Goal: Information Seeking & Learning: Compare options

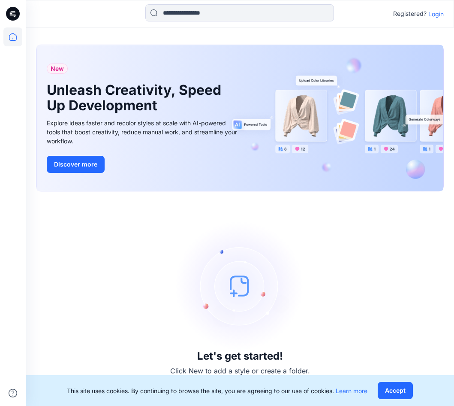
click at [436, 13] on p "Login" at bounding box center [435, 13] width 15 height 9
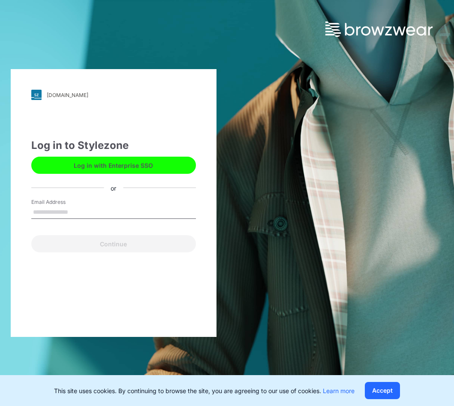
click at [72, 213] on input "Email Address" at bounding box center [113, 212] width 165 height 13
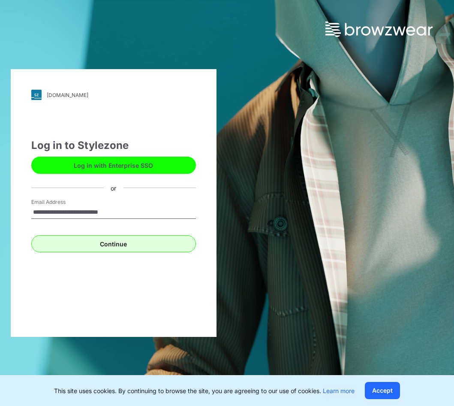
type input "**********"
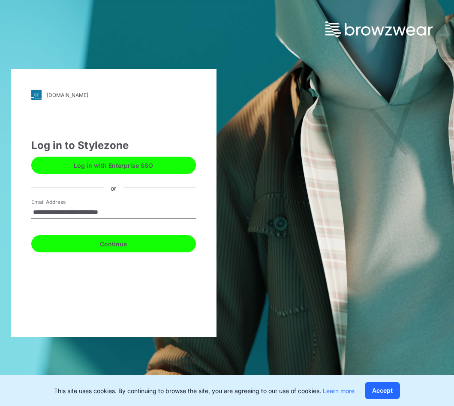
click at [111, 245] on button "Continue" at bounding box center [113, 243] width 165 height 17
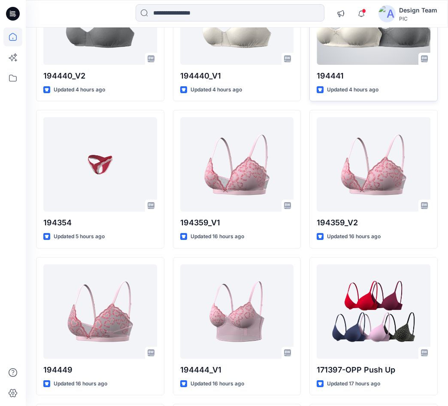
scroll to position [172, 0]
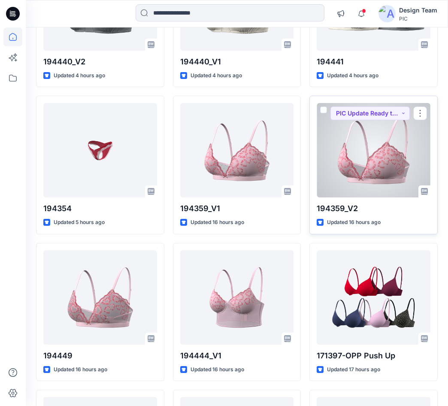
click at [386, 177] on div at bounding box center [374, 150] width 114 height 94
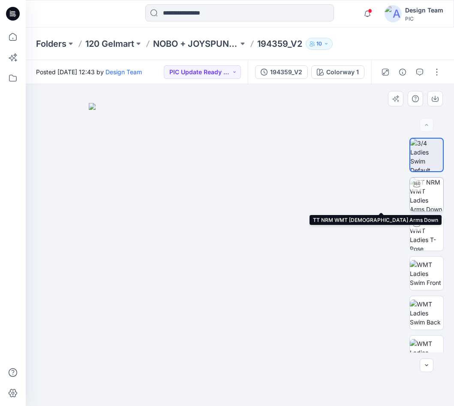
click at [429, 195] on img at bounding box center [426, 194] width 33 height 33
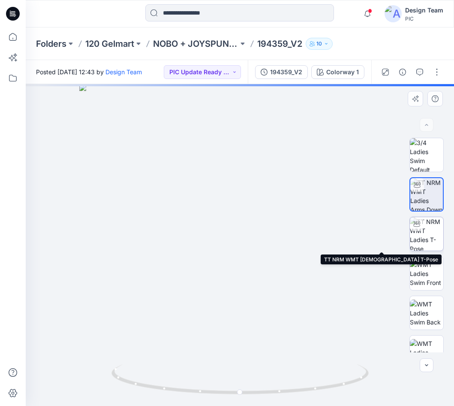
click at [426, 239] on img at bounding box center [426, 233] width 33 height 33
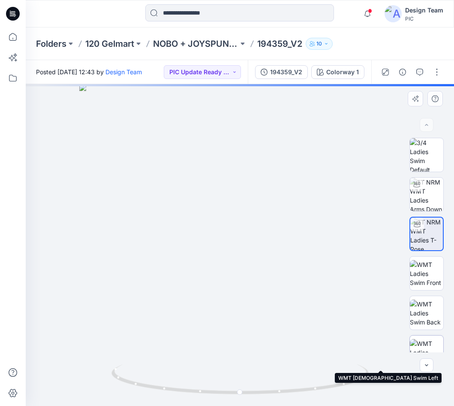
click at [427, 341] on img at bounding box center [426, 352] width 33 height 27
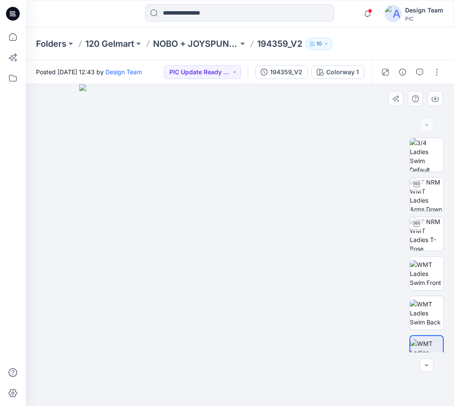
click at [239, 247] on img at bounding box center [240, 245] width 322 height 322
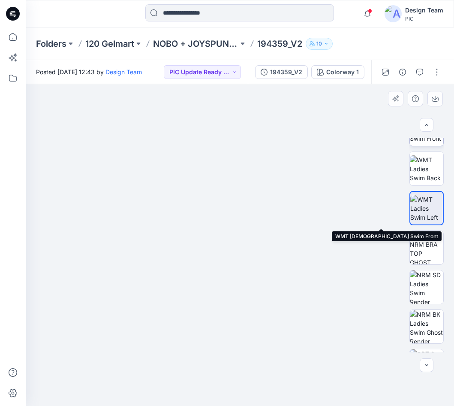
scroll to position [175, 0]
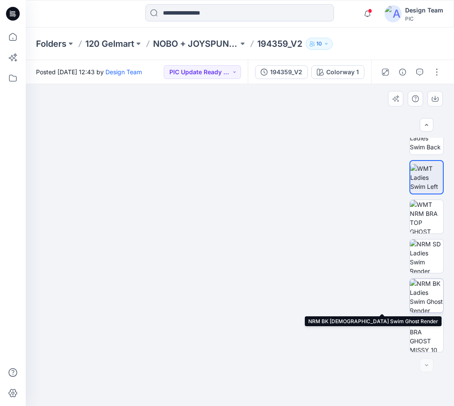
click at [422, 297] on img at bounding box center [426, 295] width 33 height 33
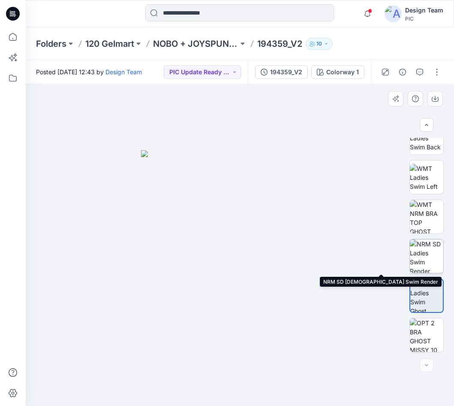
click at [429, 256] on img at bounding box center [426, 255] width 33 height 33
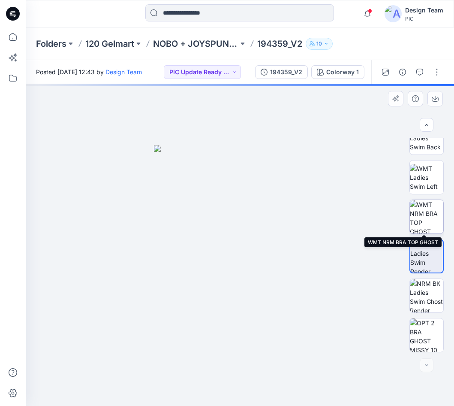
click at [425, 219] on img at bounding box center [426, 216] width 33 height 33
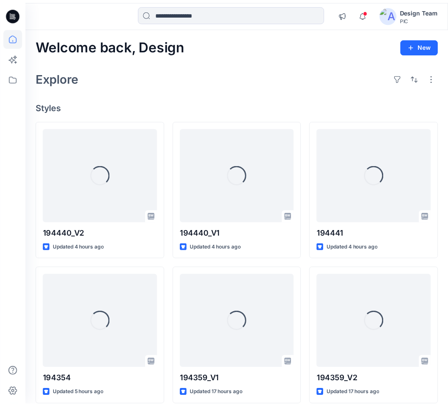
scroll to position [172, 0]
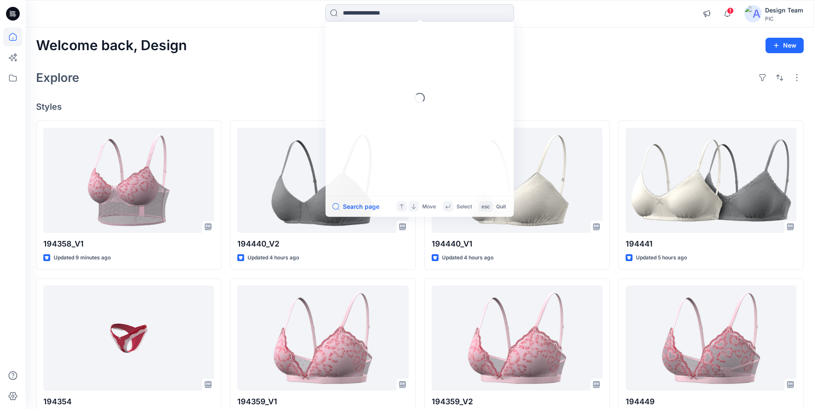
click at [477, 18] on input at bounding box center [419, 12] width 189 height 17
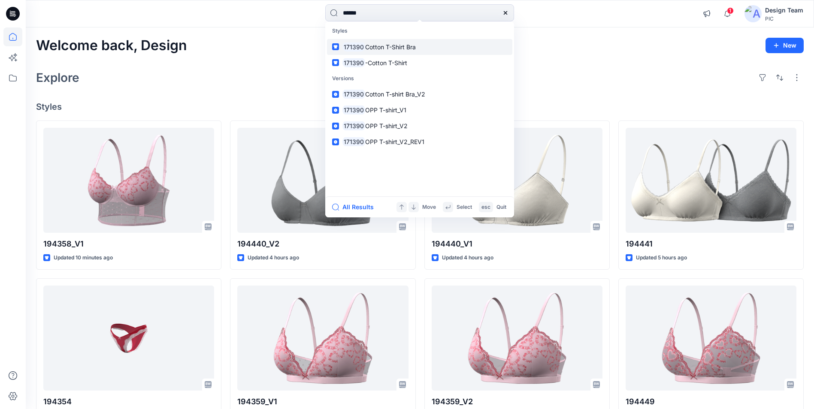
type input "******"
click at [422, 51] on link "171390 Cotton T-Shirt Bra" at bounding box center [419, 47] width 185 height 16
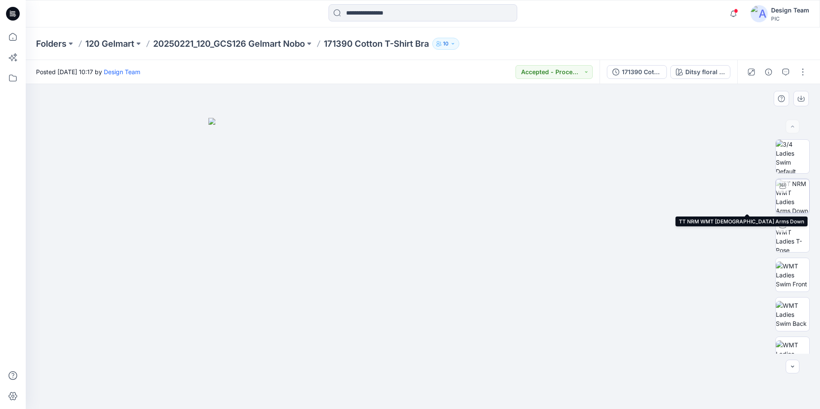
click at [793, 197] on img at bounding box center [792, 195] width 33 height 33
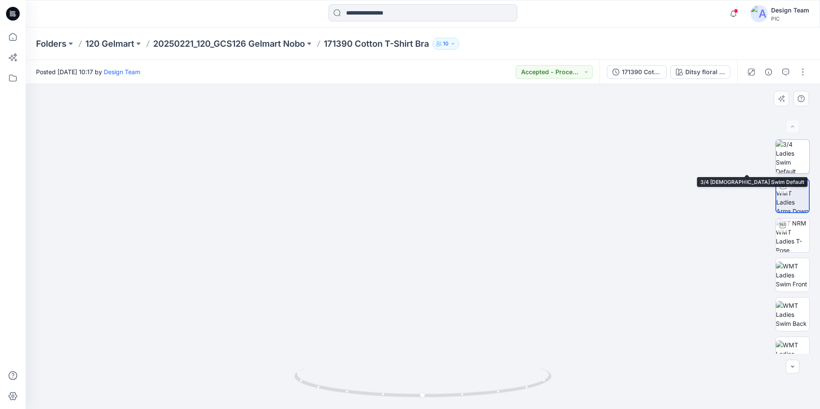
click at [790, 163] on img at bounding box center [792, 156] width 33 height 33
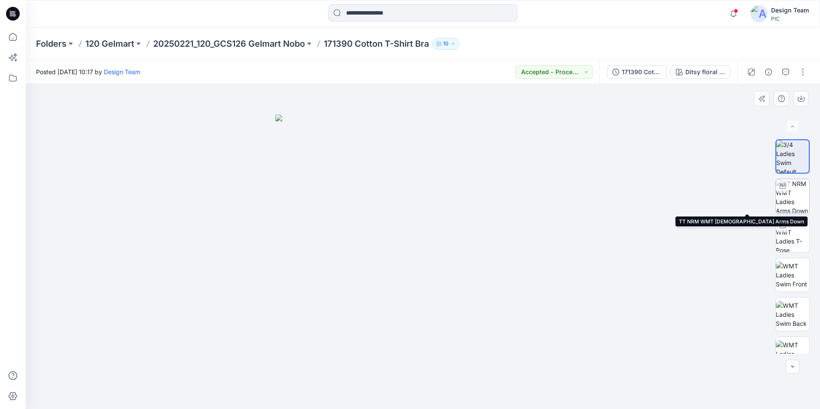
click at [787, 198] on img at bounding box center [792, 195] width 33 height 33
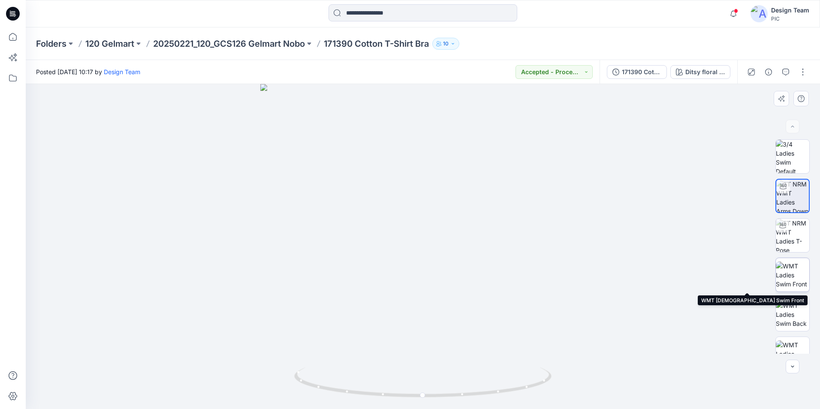
click at [802, 267] on img at bounding box center [792, 275] width 33 height 27
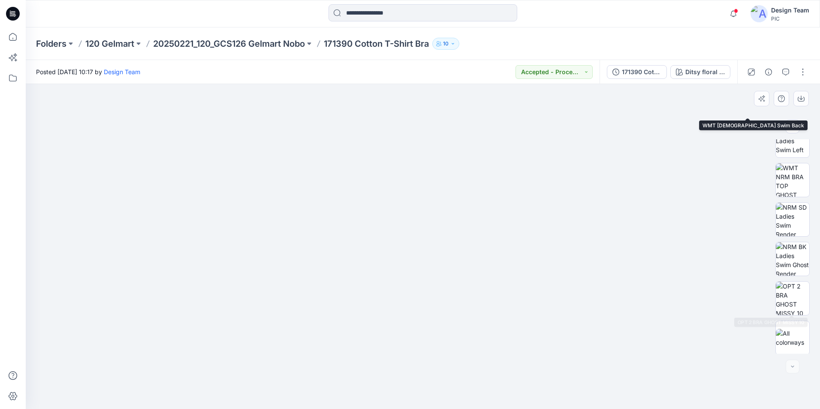
scroll to position [214, 0]
click at [786, 335] on img at bounding box center [792, 337] width 33 height 18
drag, startPoint x: 562, startPoint y: 230, endPoint x: 311, endPoint y: 192, distance: 254.2
click at [311, 192] on img at bounding box center [422, 263] width 429 height 291
click at [667, 209] on div at bounding box center [423, 246] width 794 height 325
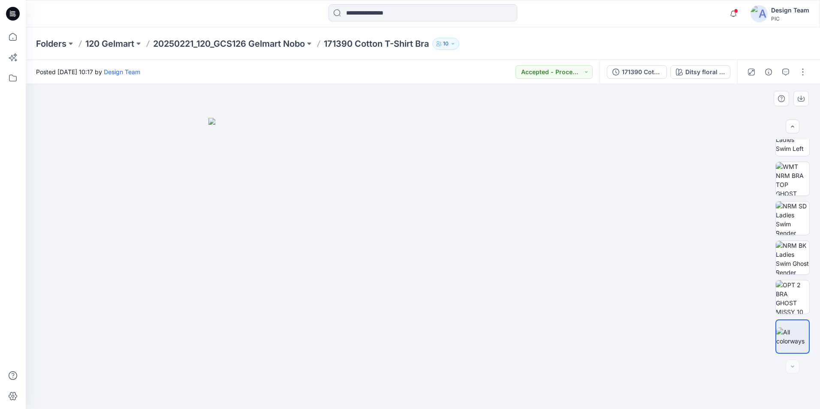
click at [667, 208] on div at bounding box center [423, 246] width 794 height 325
drag, startPoint x: 567, startPoint y: 228, endPoint x: 446, endPoint y: 200, distance: 124.4
click at [446, 200] on img at bounding box center [422, 263] width 429 height 291
click at [645, 71] on div "171390 Cotton T-shirt Bra_V2" at bounding box center [641, 71] width 39 height 9
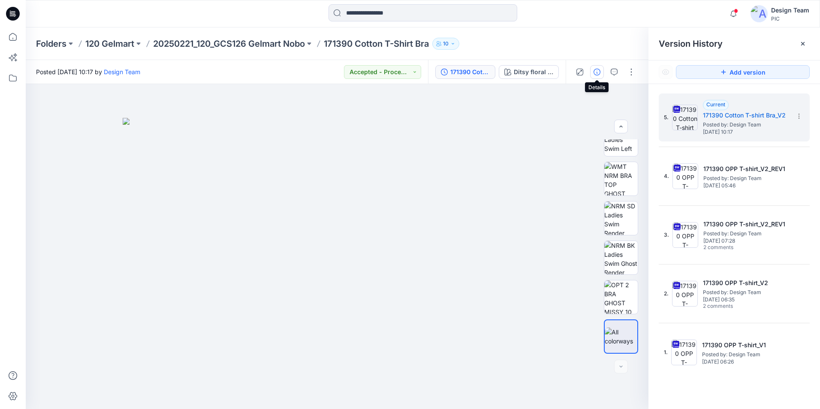
click at [597, 71] on icon "button" at bounding box center [597, 72] width 7 height 7
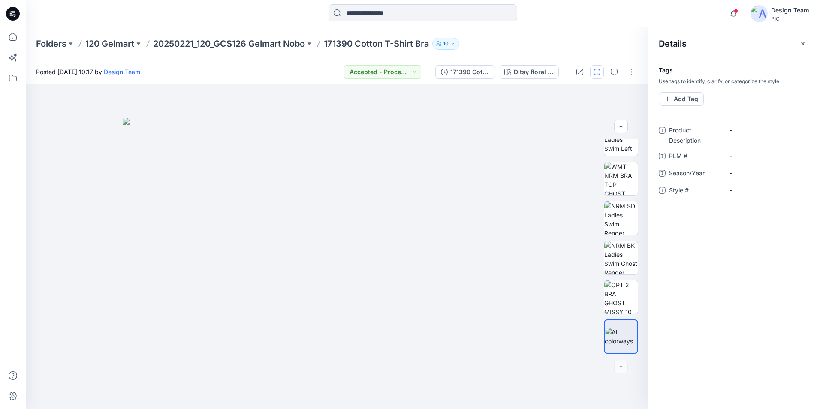
click at [677, 138] on span "Product Description" at bounding box center [694, 135] width 51 height 21
drag, startPoint x: 677, startPoint y: 138, endPoint x: 630, endPoint y: 71, distance: 81.0
click at [630, 71] on button "button" at bounding box center [631, 72] width 14 height 14
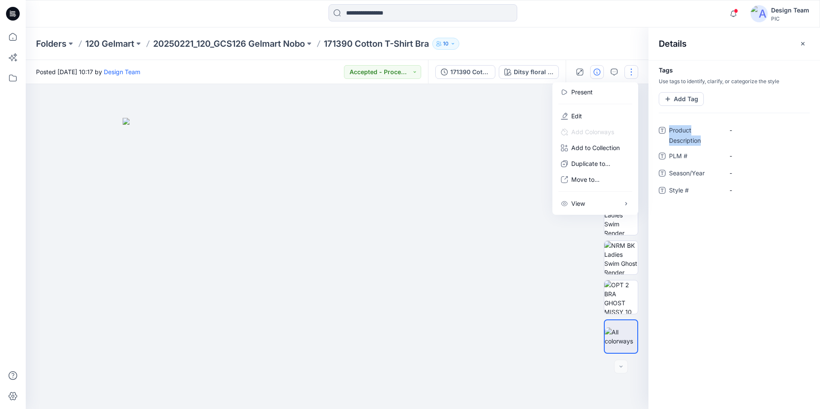
click at [546, 271] on img at bounding box center [337, 263] width 429 height 291
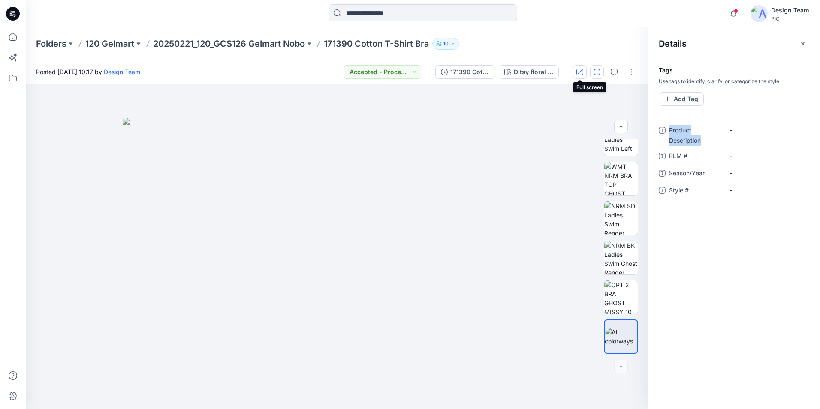
click at [580, 70] on icon "button" at bounding box center [579, 72] width 7 height 7
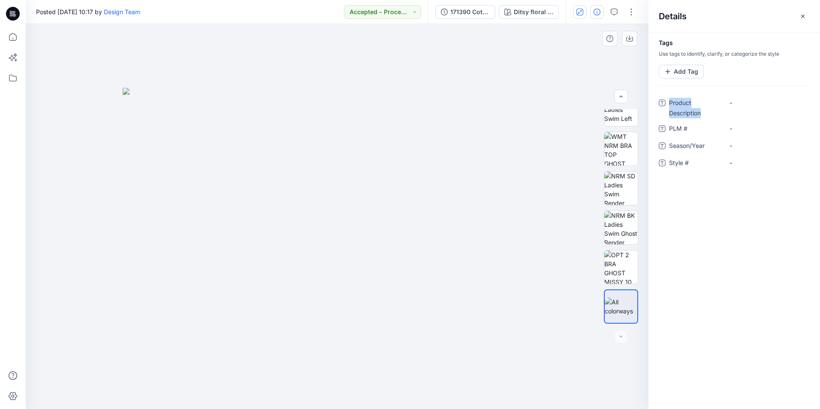
drag, startPoint x: 478, startPoint y: 196, endPoint x: 378, endPoint y: 201, distance: 100.1
click at [378, 201] on img at bounding box center [337, 248] width 429 height 321
click at [618, 275] on img at bounding box center [620, 266] width 33 height 33
drag, startPoint x: 416, startPoint y: 369, endPoint x: 437, endPoint y: 231, distance: 139.6
click at [437, 231] on img at bounding box center [337, 155] width 528 height 507
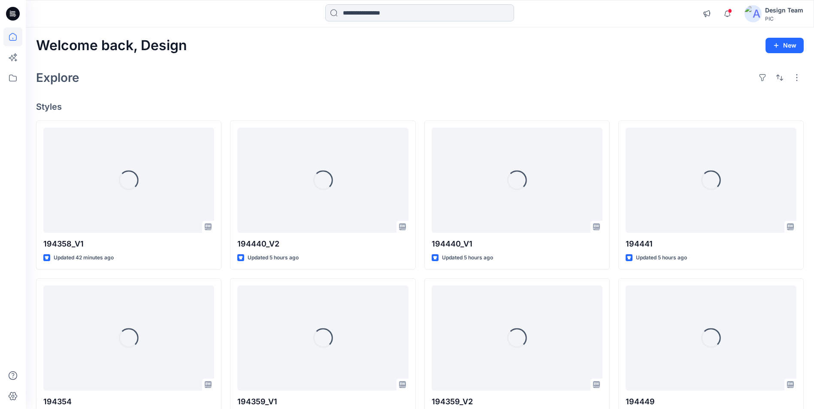
click at [366, 11] on input at bounding box center [419, 12] width 189 height 17
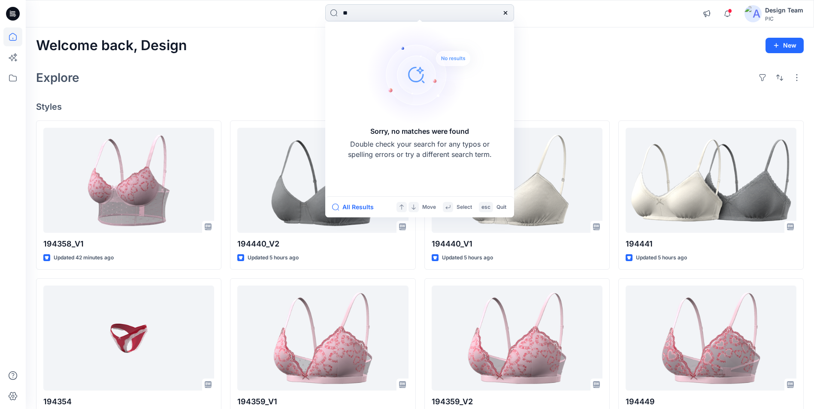
type input "*"
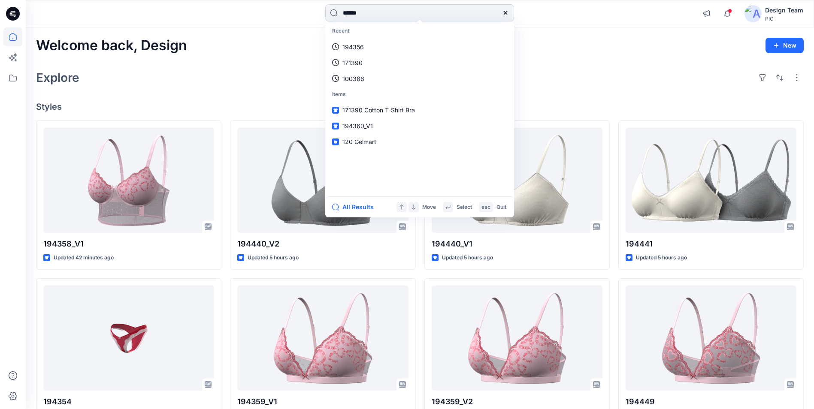
type input "******"
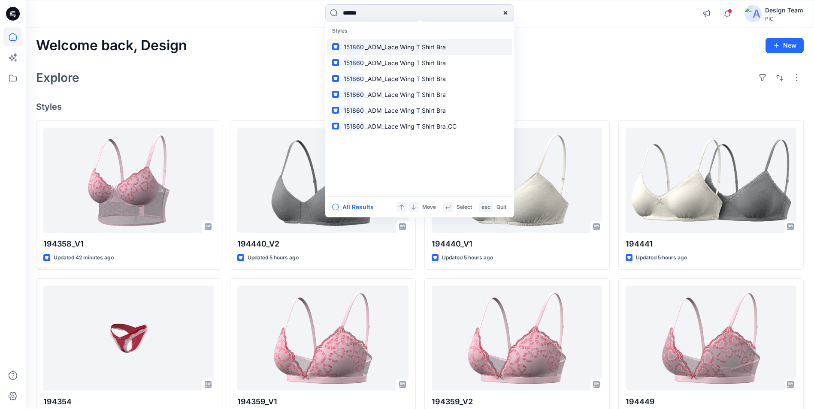
click at [407, 42] on p "151860 _ADM_Lace Wing T Shirt Bra" at bounding box center [393, 46] width 103 height 9
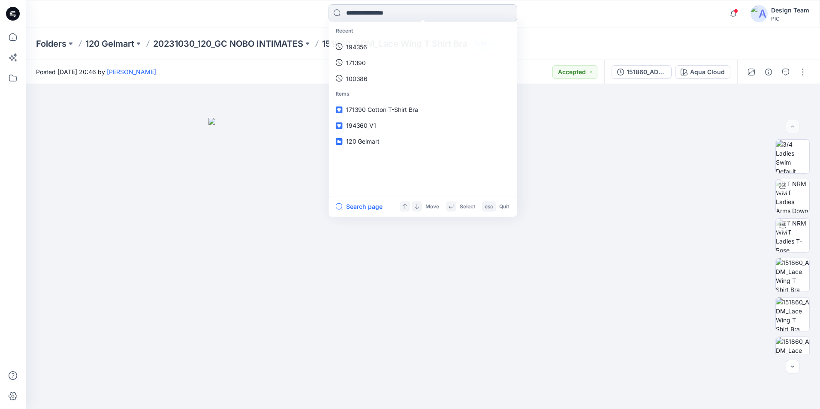
click at [415, 18] on input at bounding box center [423, 12] width 189 height 17
type input "******"
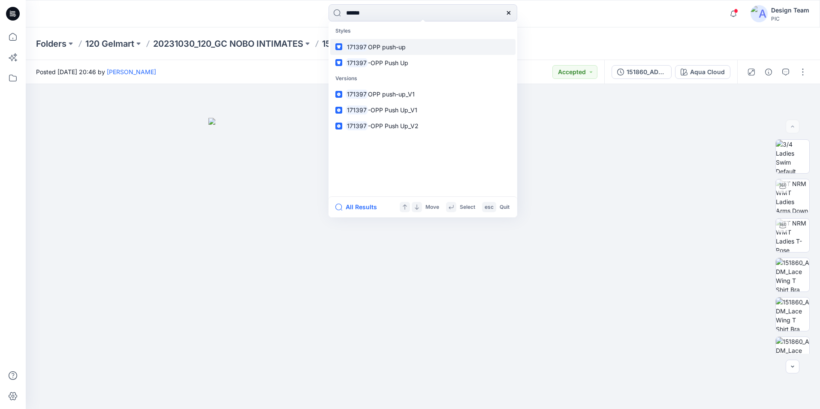
click at [393, 49] on span "OPP push-up" at bounding box center [387, 46] width 38 height 7
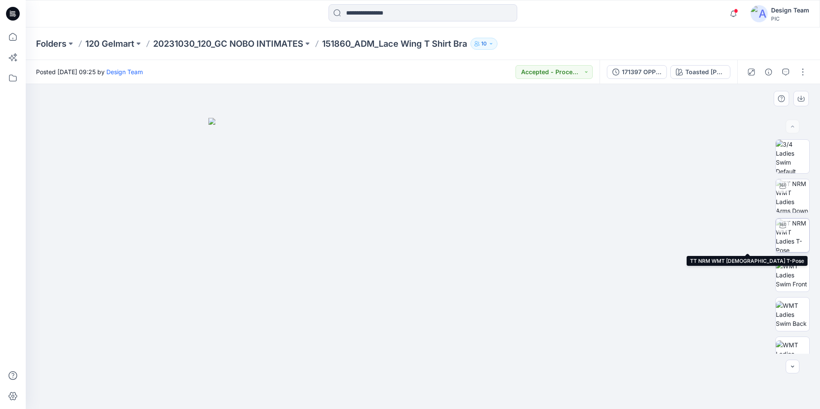
click at [799, 234] on img at bounding box center [792, 235] width 33 height 33
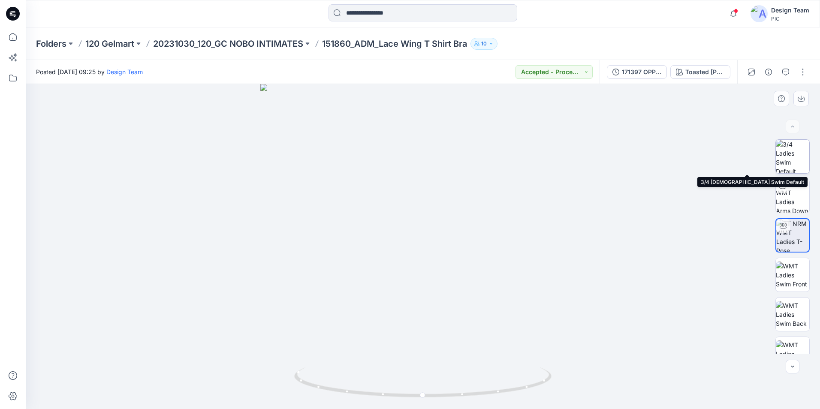
click at [792, 154] on img at bounding box center [792, 156] width 33 height 33
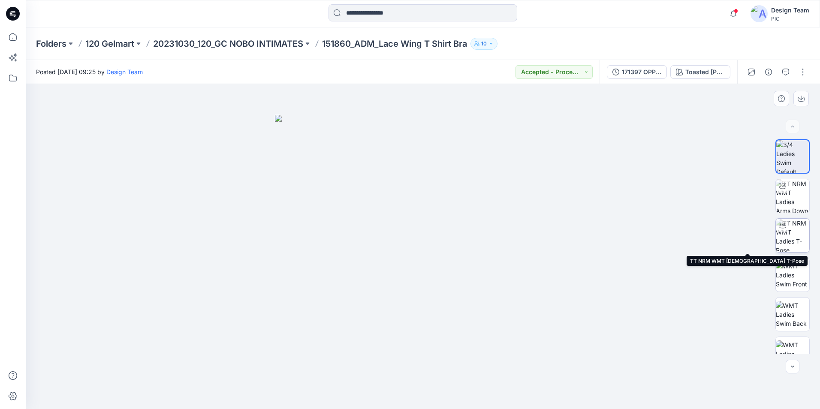
click at [793, 239] on img at bounding box center [792, 235] width 33 height 33
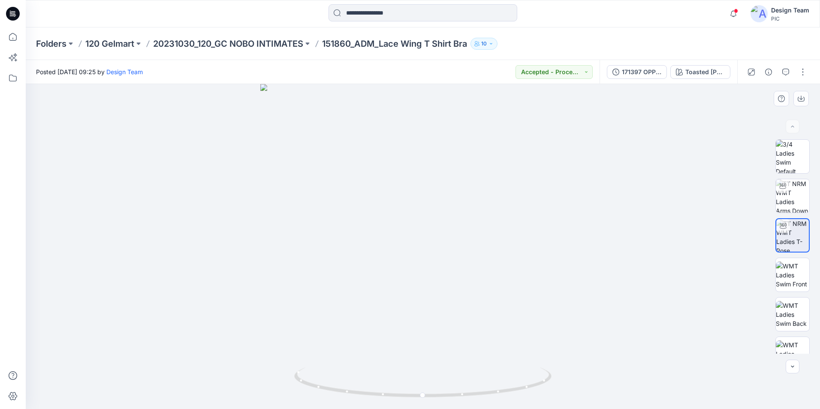
click at [662, 253] on div at bounding box center [423, 246] width 794 height 325
